Goal: Transaction & Acquisition: Purchase product/service

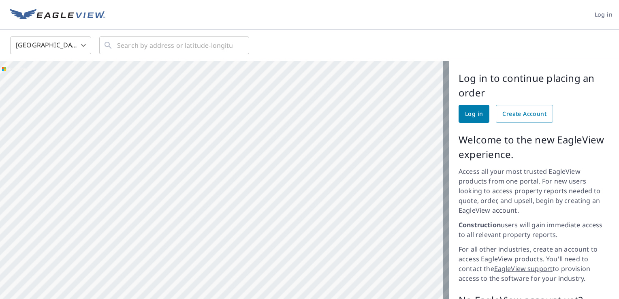
click at [333, 229] on div at bounding box center [224, 218] width 449 height 314
click at [331, 232] on div at bounding box center [224, 218] width 449 height 314
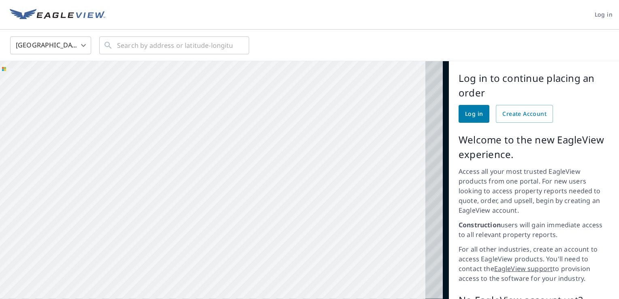
drag, startPoint x: 352, startPoint y: 279, endPoint x: 300, endPoint y: 101, distance: 185.4
click at [300, 101] on div at bounding box center [224, 218] width 449 height 314
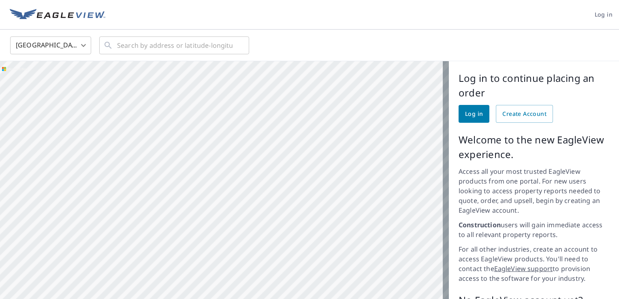
drag, startPoint x: 284, startPoint y: 133, endPoint x: 298, endPoint y: 139, distance: 15.8
click at [298, 139] on div at bounding box center [224, 218] width 449 height 314
click at [309, 159] on div at bounding box center [224, 218] width 449 height 314
click at [312, 154] on div at bounding box center [224, 218] width 449 height 314
click at [317, 154] on div at bounding box center [224, 218] width 449 height 314
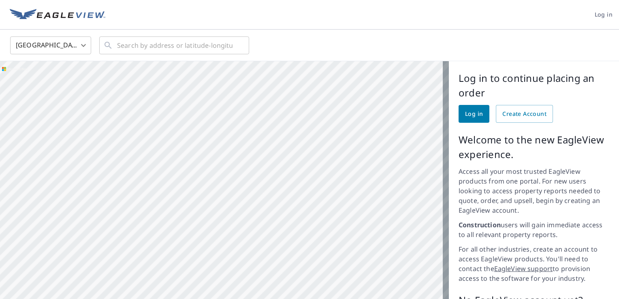
click at [317, 153] on div at bounding box center [224, 218] width 449 height 314
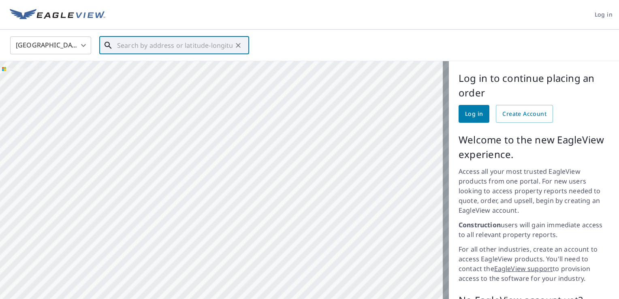
click at [159, 45] on input "text" at bounding box center [174, 45] width 115 height 23
paste input "EagleView"
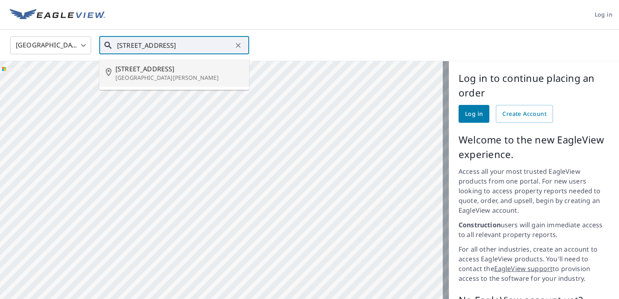
click at [146, 71] on span "[STREET_ADDRESS]" at bounding box center [178, 69] width 127 height 10
type input "[STREET_ADDRESS][PERSON_NAME]"
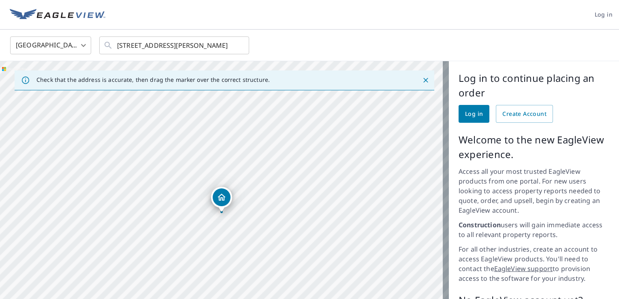
click at [220, 196] on icon "Dropped pin, building 1, Residential property, 8320 Matanzas Rd Fort Myers, FL …" at bounding box center [222, 197] width 10 height 10
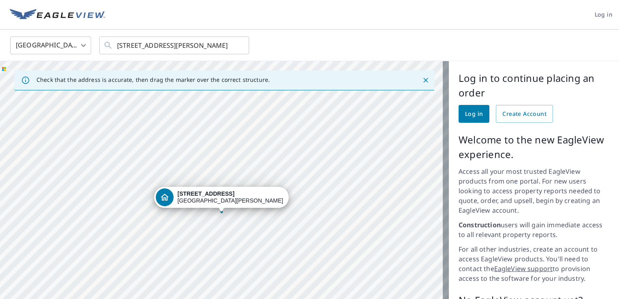
click at [223, 196] on div "[STREET_ADDRESS][PERSON_NAME]" at bounding box center [224, 218] width 449 height 314
click at [183, 206] on div "[STREET_ADDRESS][PERSON_NAME]" at bounding box center [221, 199] width 135 height 25
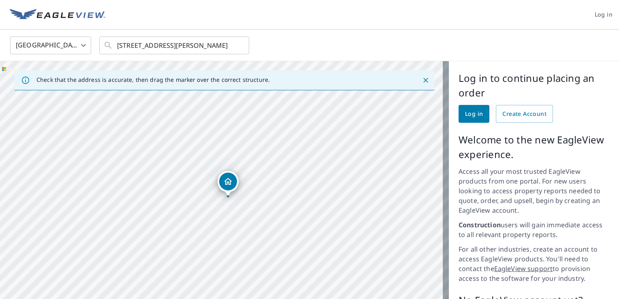
click at [215, 174] on div "[STREET_ADDRESS][PERSON_NAME]" at bounding box center [224, 218] width 449 height 314
click at [214, 142] on div "[STREET_ADDRESS][PERSON_NAME]" at bounding box center [224, 218] width 449 height 314
click at [214, 143] on div "[STREET_ADDRESS][PERSON_NAME]" at bounding box center [224, 218] width 449 height 314
click at [225, 215] on div "[STREET_ADDRESS][PERSON_NAME]" at bounding box center [224, 218] width 449 height 314
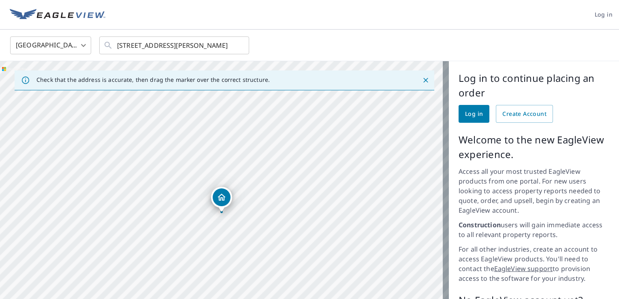
click at [241, 261] on div "[STREET_ADDRESS][PERSON_NAME]" at bounding box center [224, 218] width 449 height 314
click at [248, 207] on div "[STREET_ADDRESS][PERSON_NAME]" at bounding box center [224, 218] width 449 height 314
click at [224, 204] on div "[STREET_ADDRESS][PERSON_NAME]" at bounding box center [224, 218] width 449 height 314
click at [225, 198] on div "[STREET_ADDRESS][PERSON_NAME]" at bounding box center [224, 218] width 449 height 314
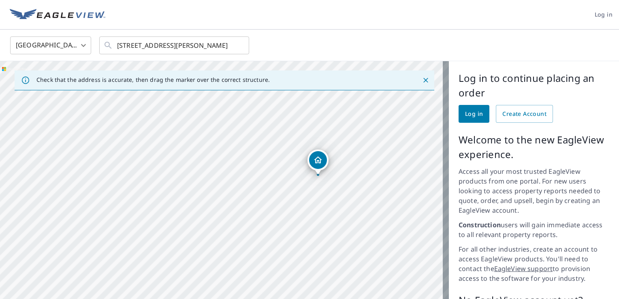
scroll to position [87, 0]
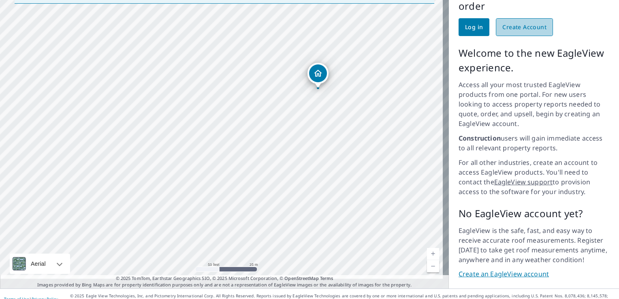
click at [519, 30] on span "Create Account" at bounding box center [524, 27] width 44 height 10
